Goal: Task Accomplishment & Management: Manage account settings

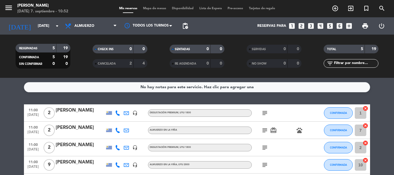
scroll to position [45, 0]
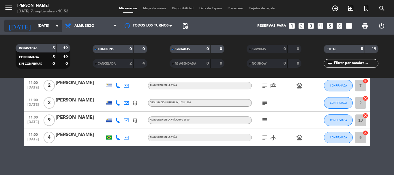
click at [55, 27] on icon "arrow_drop_down" at bounding box center [57, 26] width 7 height 7
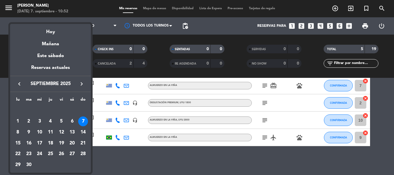
click at [114, 156] on div at bounding box center [197, 87] width 394 height 175
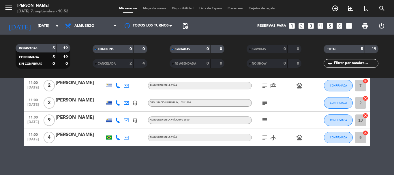
click at [79, 117] on div "[PERSON_NAME]" at bounding box center [80, 118] width 49 height 8
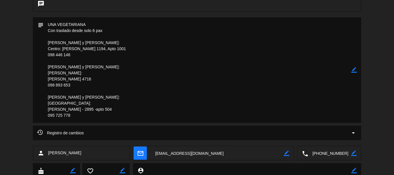
scroll to position [134, 0]
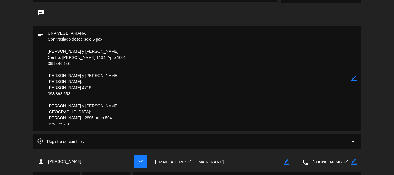
drag, startPoint x: 71, startPoint y: 124, endPoint x: 46, endPoint y: 122, distance: 25.5
click at [46, 122] on textarea at bounding box center [198, 79] width 308 height 106
click at [141, 95] on textarea at bounding box center [198, 79] width 308 height 106
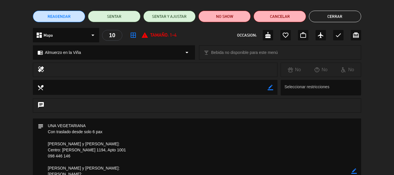
scroll to position [0, 0]
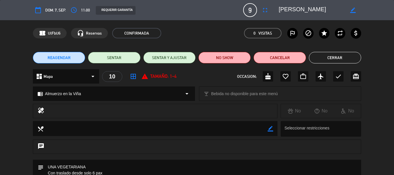
drag, startPoint x: 339, startPoint y: 57, endPoint x: 328, endPoint y: 64, distance: 12.8
click at [339, 57] on button "Cerrar" at bounding box center [335, 58] width 52 height 12
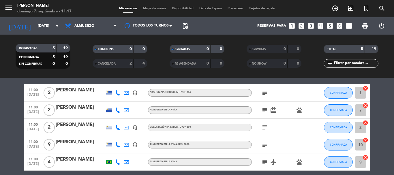
scroll to position [29, 0]
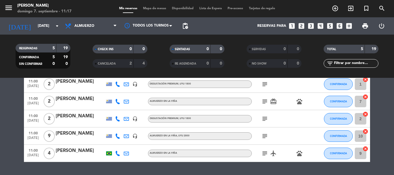
click at [264, 85] on icon "subject" at bounding box center [265, 84] width 7 height 7
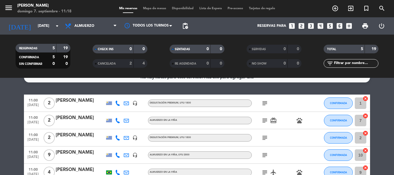
scroll to position [0, 0]
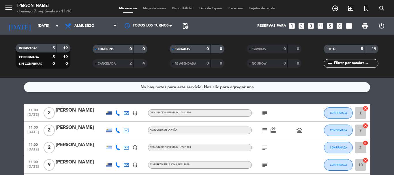
click at [265, 114] on icon "subject" at bounding box center [265, 113] width 7 height 7
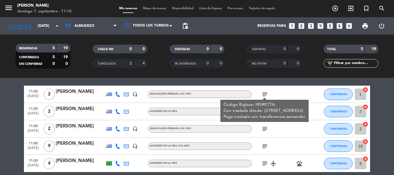
scroll to position [29, 0]
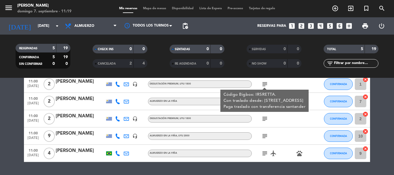
click at [84, 134] on div "[PERSON_NAME]" at bounding box center [80, 134] width 49 height 8
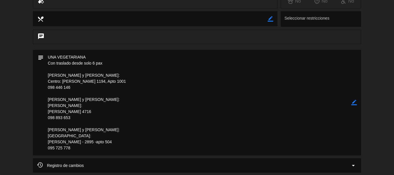
scroll to position [115, 0]
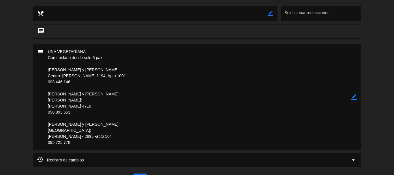
click at [16, 41] on div "chat" at bounding box center [197, 34] width 394 height 20
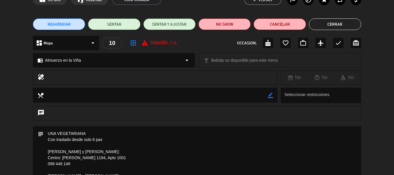
scroll to position [0, 0]
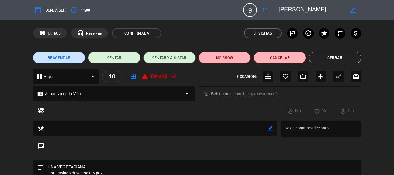
click at [324, 56] on button "Cerrar" at bounding box center [335, 58] width 52 height 12
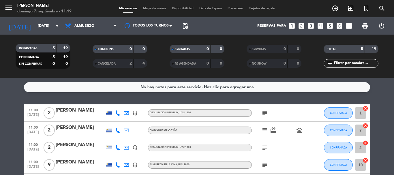
click at [266, 113] on icon "subject" at bounding box center [265, 113] width 7 height 7
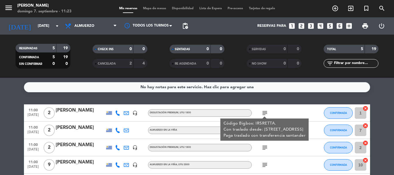
click at [72, 109] on div "[PERSON_NAME]" at bounding box center [80, 111] width 49 height 8
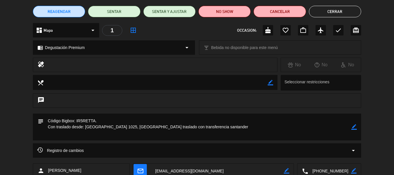
scroll to position [58, 0]
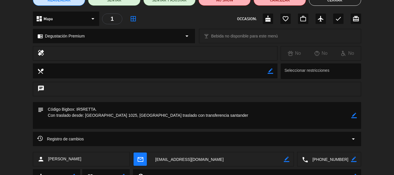
click at [356, 115] on icon "border_color" at bounding box center [354, 115] width 5 height 5
click at [125, 121] on textarea at bounding box center [198, 115] width 308 height 27
click at [165, 120] on textarea at bounding box center [198, 115] width 308 height 27
click at [140, 124] on textarea at bounding box center [198, 115] width 308 height 27
click at [144, 122] on textarea at bounding box center [198, 115] width 308 height 27
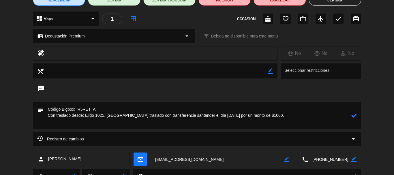
click at [108, 120] on textarea at bounding box center [198, 115] width 308 height 27
click at [125, 121] on textarea at bounding box center [198, 115] width 308 height 27
click at [201, 123] on textarea at bounding box center [198, 115] width 308 height 27
type textarea "Código Bigbox: IR5RETTA. Con traslado desde: [GEOGRAPHIC_DATA] 1025, [GEOGRAPHI…"
drag, startPoint x: 355, startPoint y: 114, endPoint x: 360, endPoint y: 113, distance: 4.6
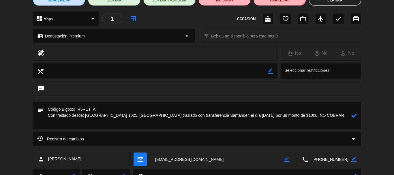
click at [356, 114] on icon at bounding box center [354, 115] width 5 height 5
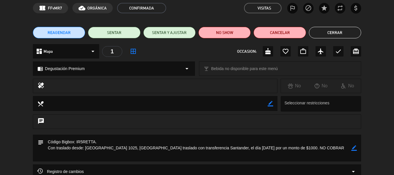
scroll to position [0, 0]
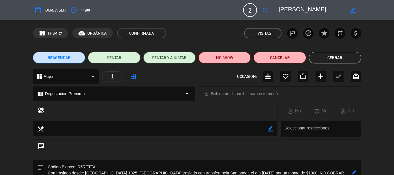
drag, startPoint x: 315, startPoint y: 8, endPoint x: 277, endPoint y: 8, distance: 38.1
click at [277, 8] on div "border_color" at bounding box center [318, 10] width 87 height 10
